Goal: Information Seeking & Learning: Learn about a topic

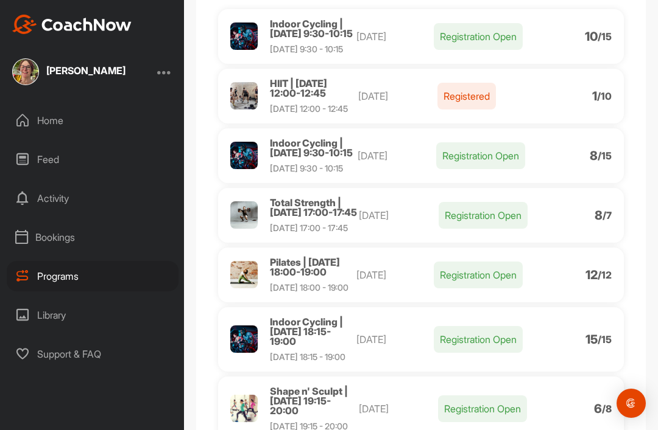
scroll to position [120, 0]
click at [303, 218] on div "Total Strength | [DATE] 17:00-17:45" at bounding box center [314, 207] width 89 height 19
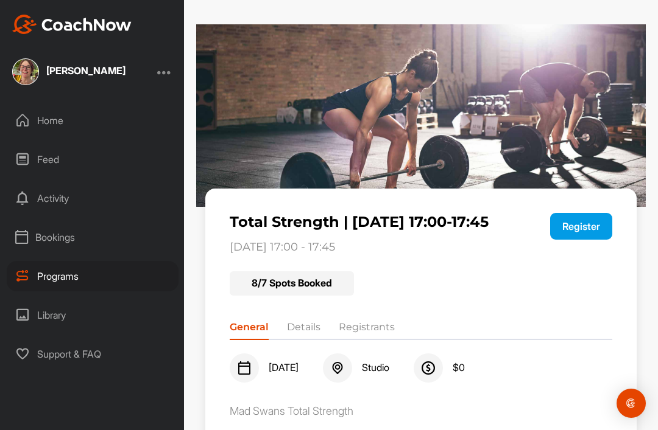
click at [300, 326] on li "Details" at bounding box center [303, 329] width 33 height 19
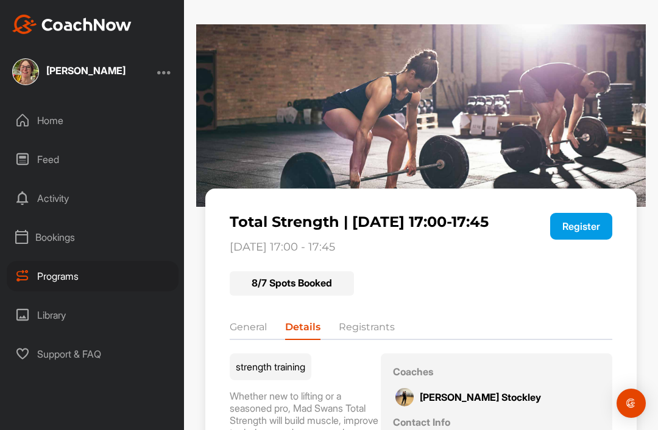
click at [71, 279] on div "Programs" at bounding box center [93, 276] width 172 height 30
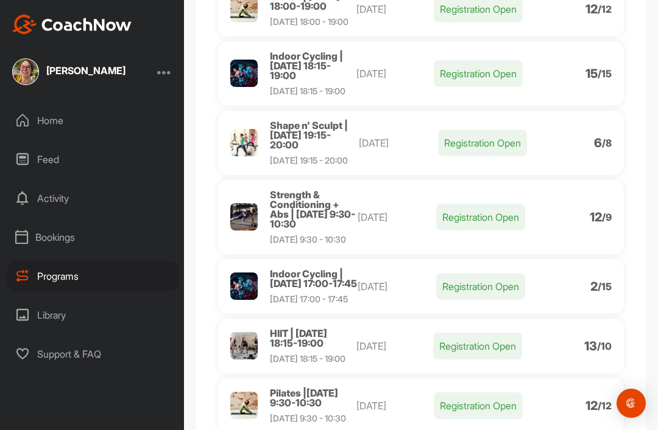
scroll to position [387, 0]
click at [304, 150] on span "Shape n' Sculpt | [DATE] 19:15-20:00" at bounding box center [309, 135] width 78 height 32
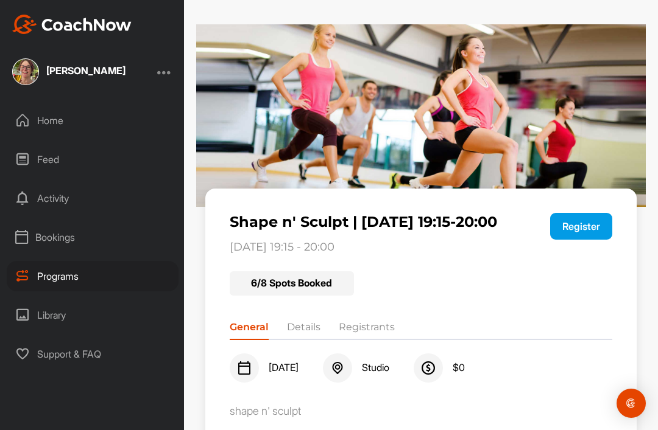
click at [306, 335] on li "Details" at bounding box center [303, 329] width 33 height 19
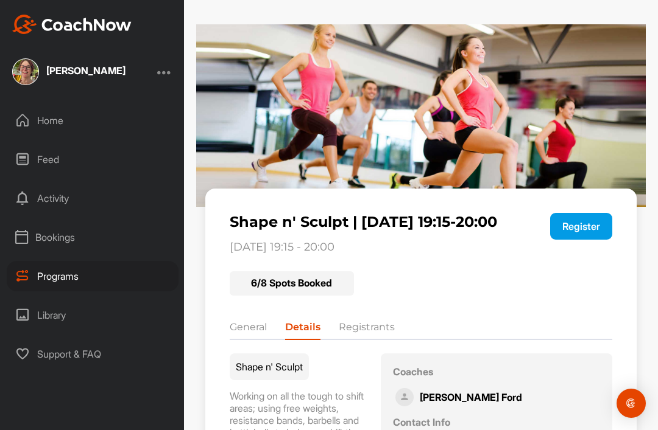
click at [58, 282] on div "Programs" at bounding box center [93, 276] width 172 height 30
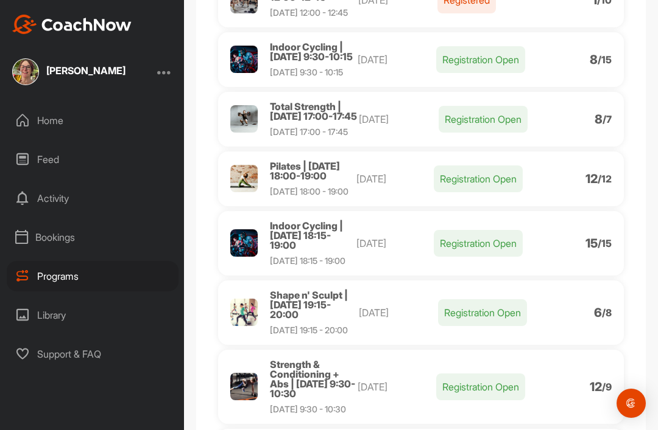
scroll to position [219, 0]
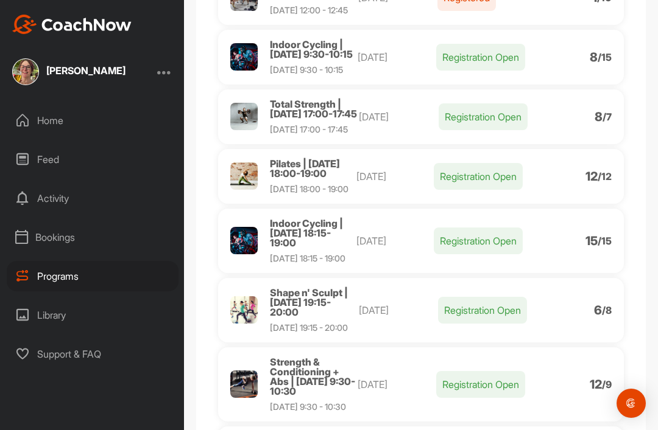
click at [305, 248] on div "Indoor Cycling | [DATE] 18:15-19:00" at bounding box center [313, 233] width 86 height 29
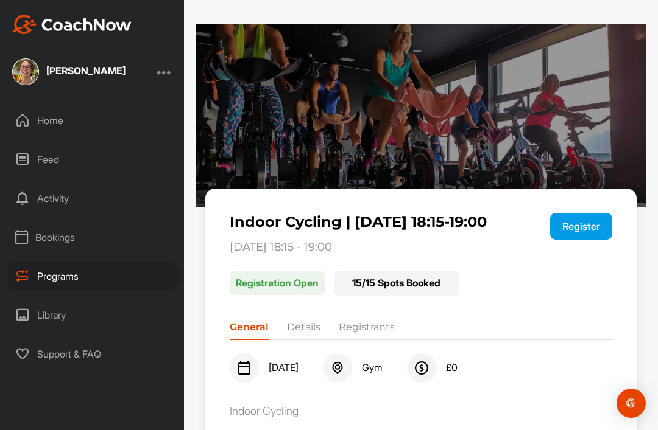
click at [306, 330] on li "Details" at bounding box center [303, 329] width 33 height 19
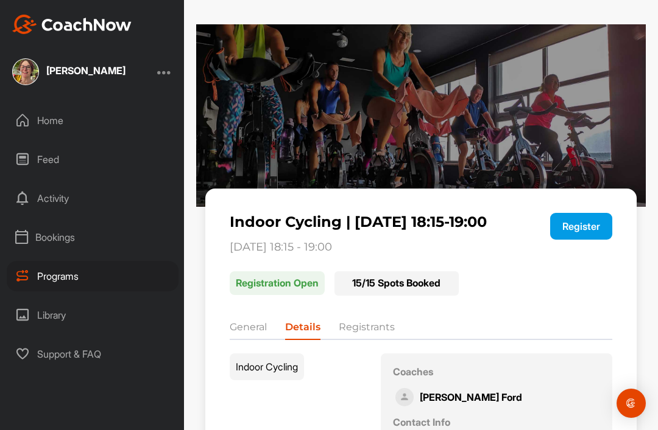
click at [55, 290] on div "Programs" at bounding box center [93, 276] width 172 height 30
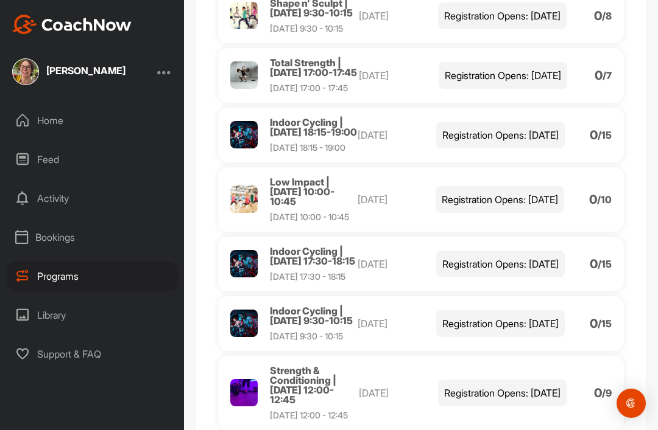
scroll to position [2366, 0]
